Goal: Entertainment & Leisure: Browse casually

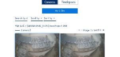
scroll to position [16, 0]
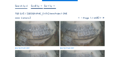
scroll to position [32, 0]
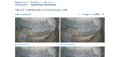
click at [36, 25] on img at bounding box center [37, 29] width 44 height 25
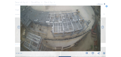
click at [108, 7] on icon at bounding box center [107, 7] width 2 height 2
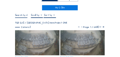
scroll to position [24, 0]
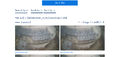
click at [36, 37] on img at bounding box center [37, 37] width 44 height 25
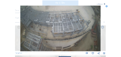
click at [107, 7] on icon at bounding box center [107, 7] width 2 height 2
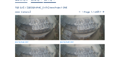
scroll to position [32, 0]
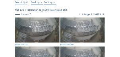
click at [41, 32] on img at bounding box center [37, 29] width 44 height 25
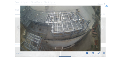
click at [102, 29] on icon at bounding box center [102, 27] width 3 height 4
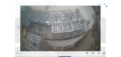
click at [102, 27] on icon at bounding box center [102, 27] width 3 height 4
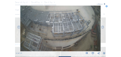
click at [108, 7] on icon at bounding box center [107, 7] width 2 height 2
